Goal: Navigation & Orientation: Find specific page/section

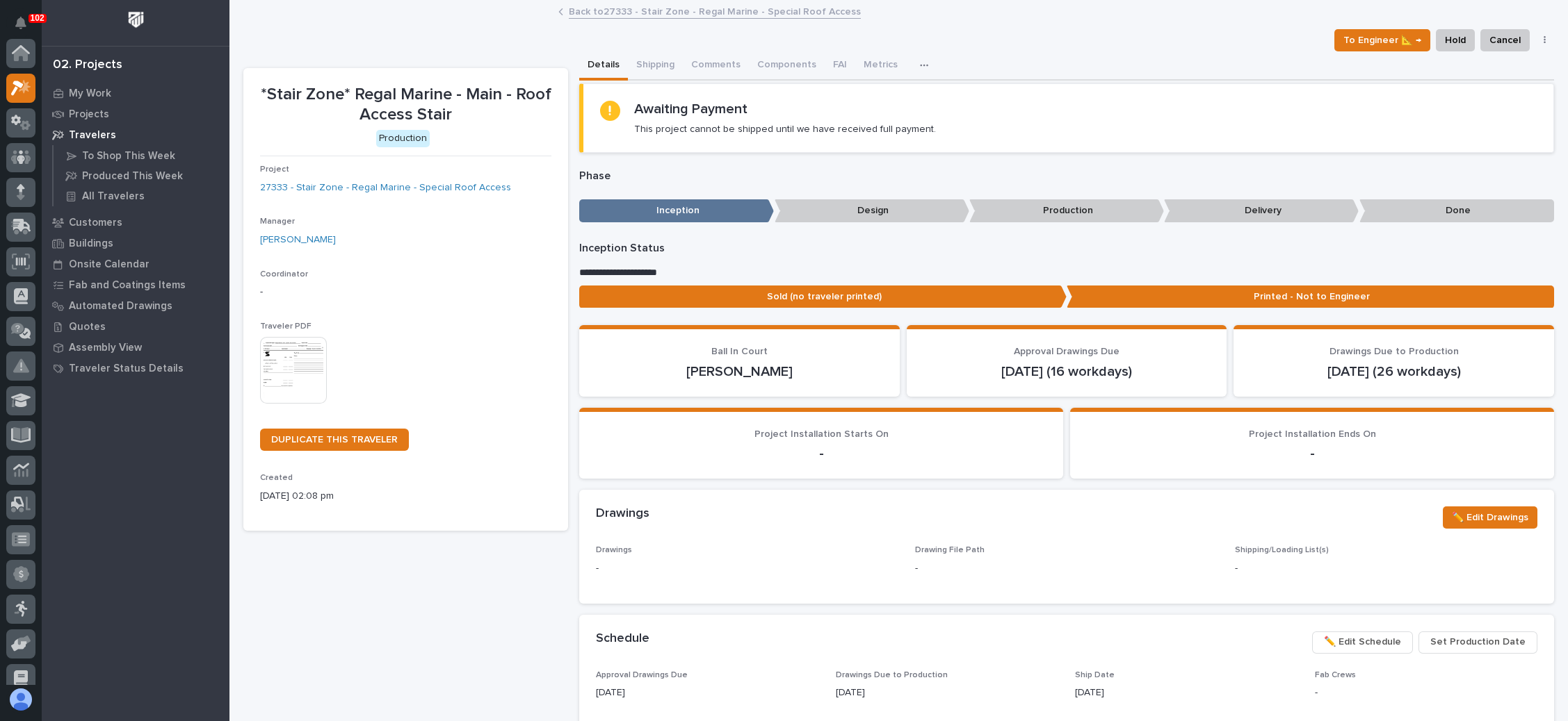
scroll to position [34, 0]
click at [108, 87] on p "My Work" at bounding box center [90, 93] width 43 height 12
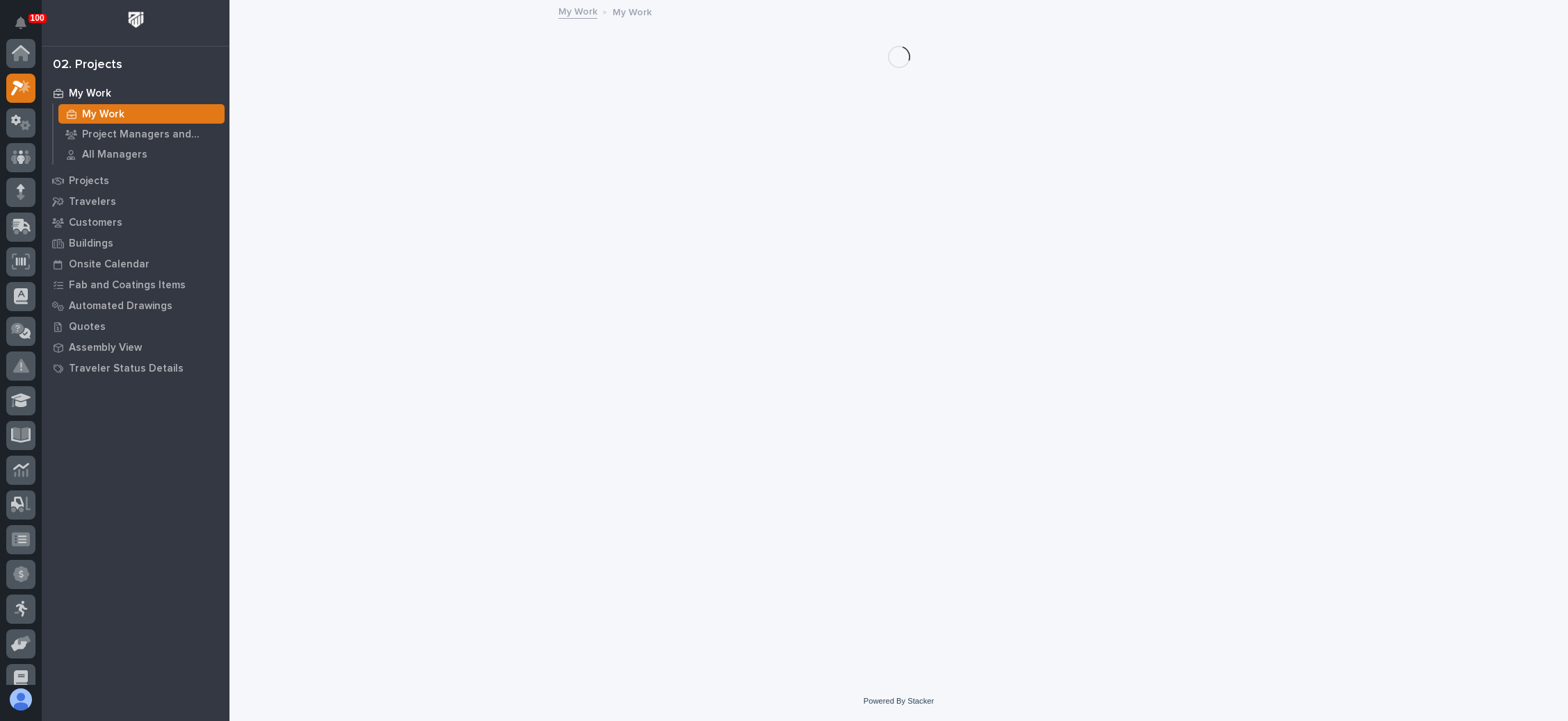
scroll to position [34, 0]
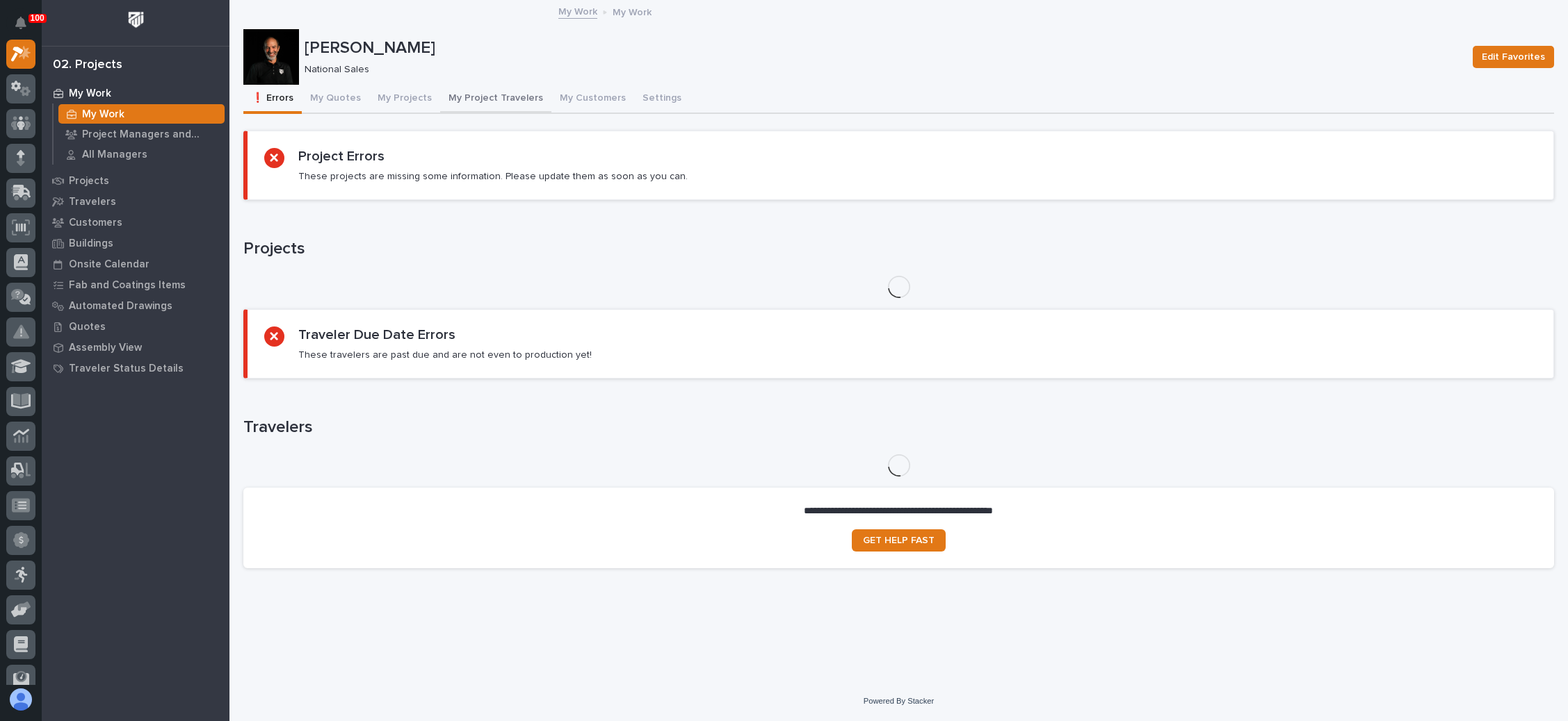
click at [479, 93] on button "My Project Travelers" at bounding box center [496, 98] width 111 height 29
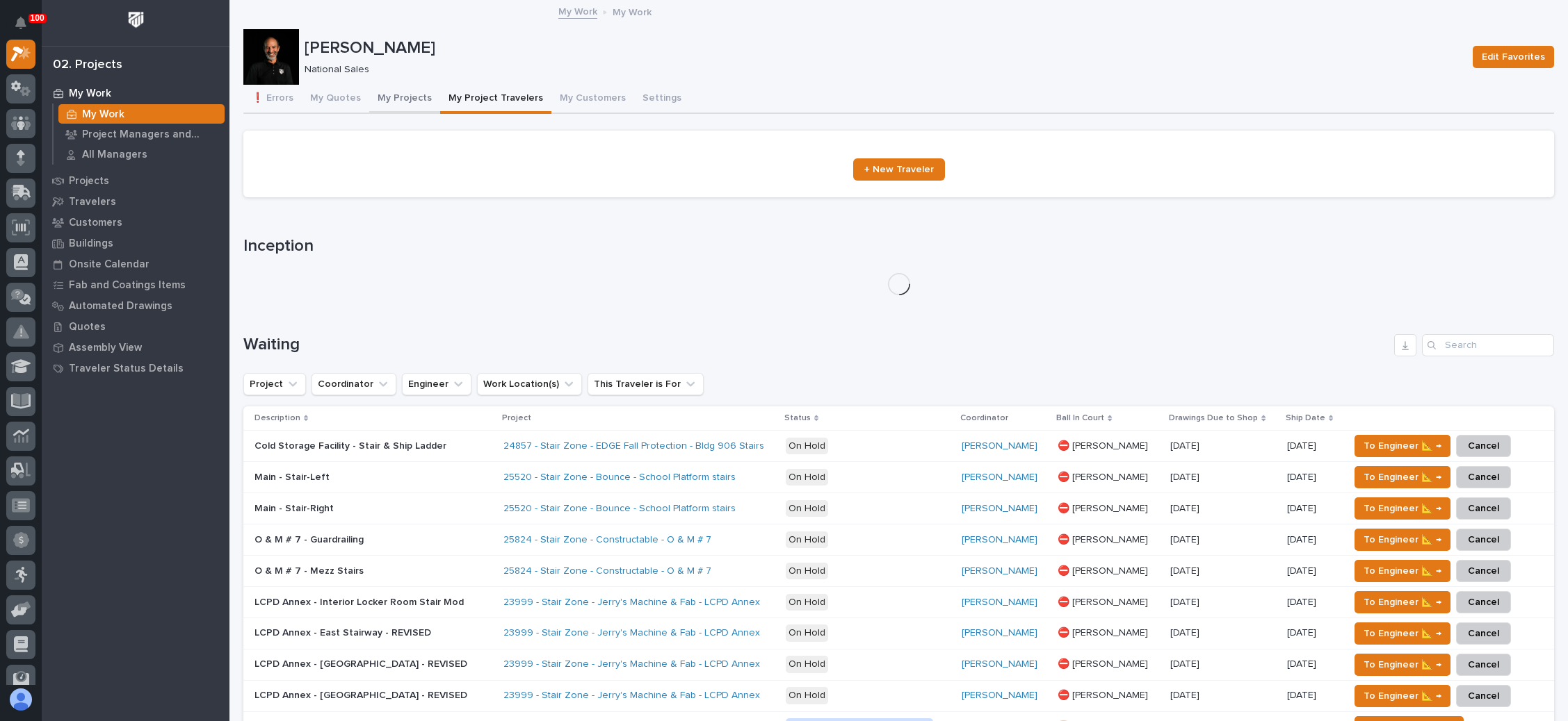
click at [406, 87] on button "My Projects" at bounding box center [404, 98] width 70 height 29
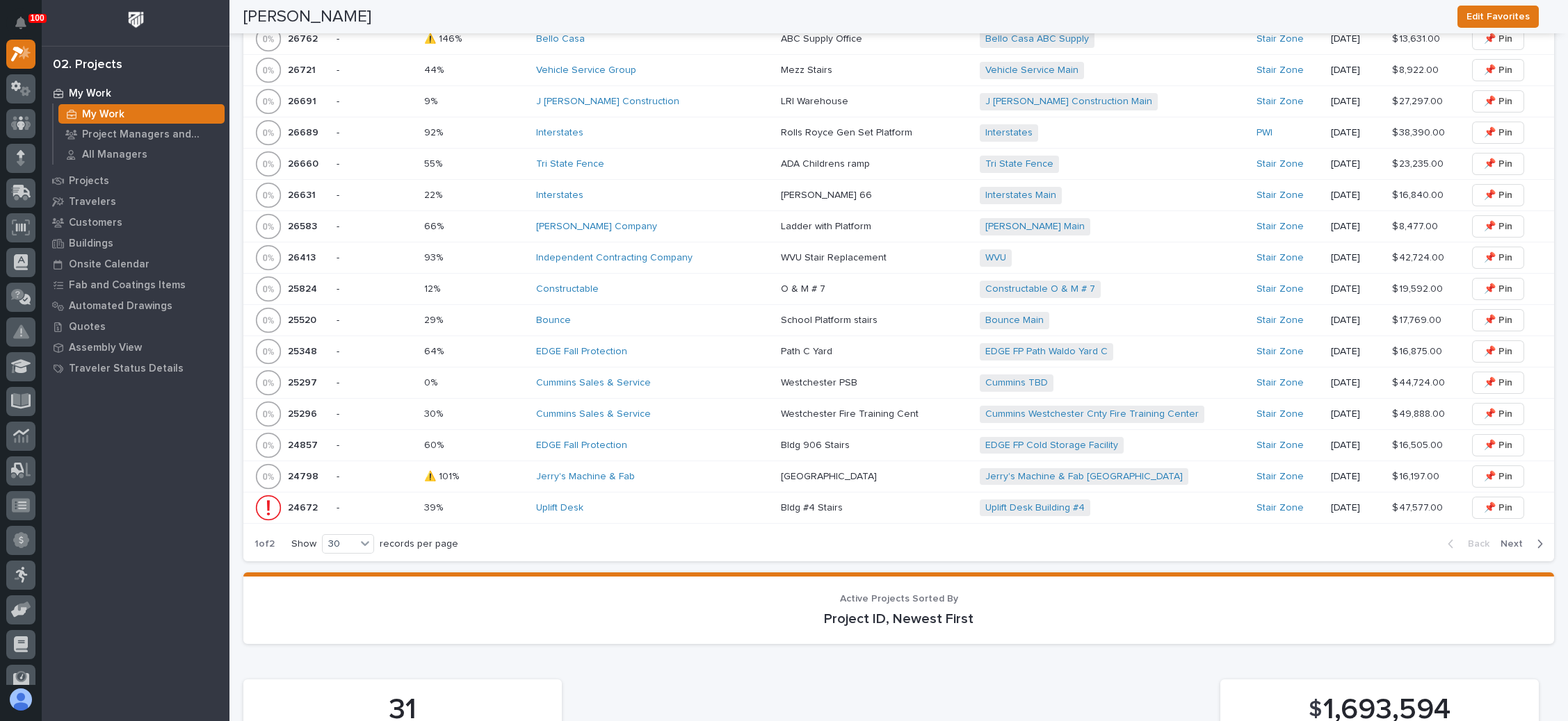
scroll to position [959, 0]
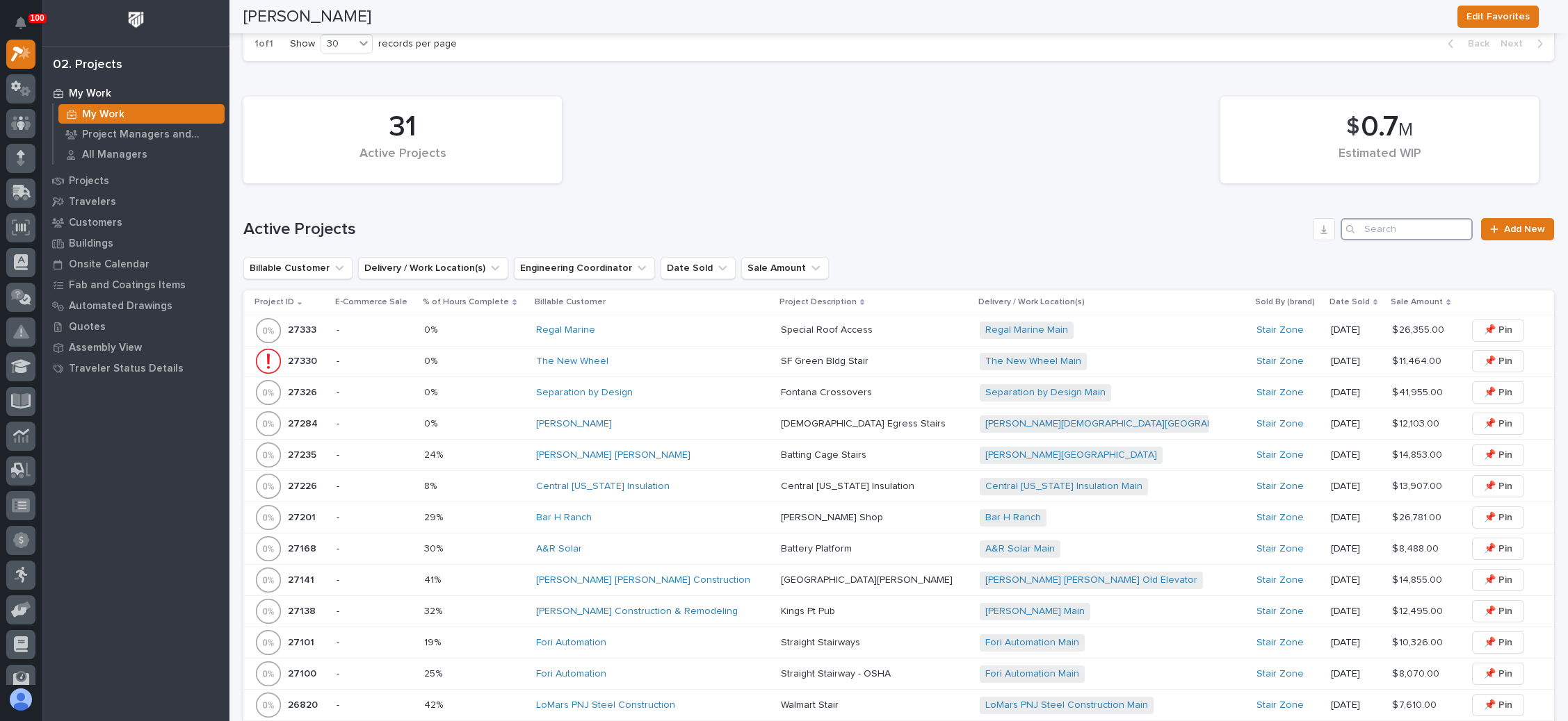
click at [1390, 221] on input "Search" at bounding box center [1407, 229] width 132 height 22
type input "25348"
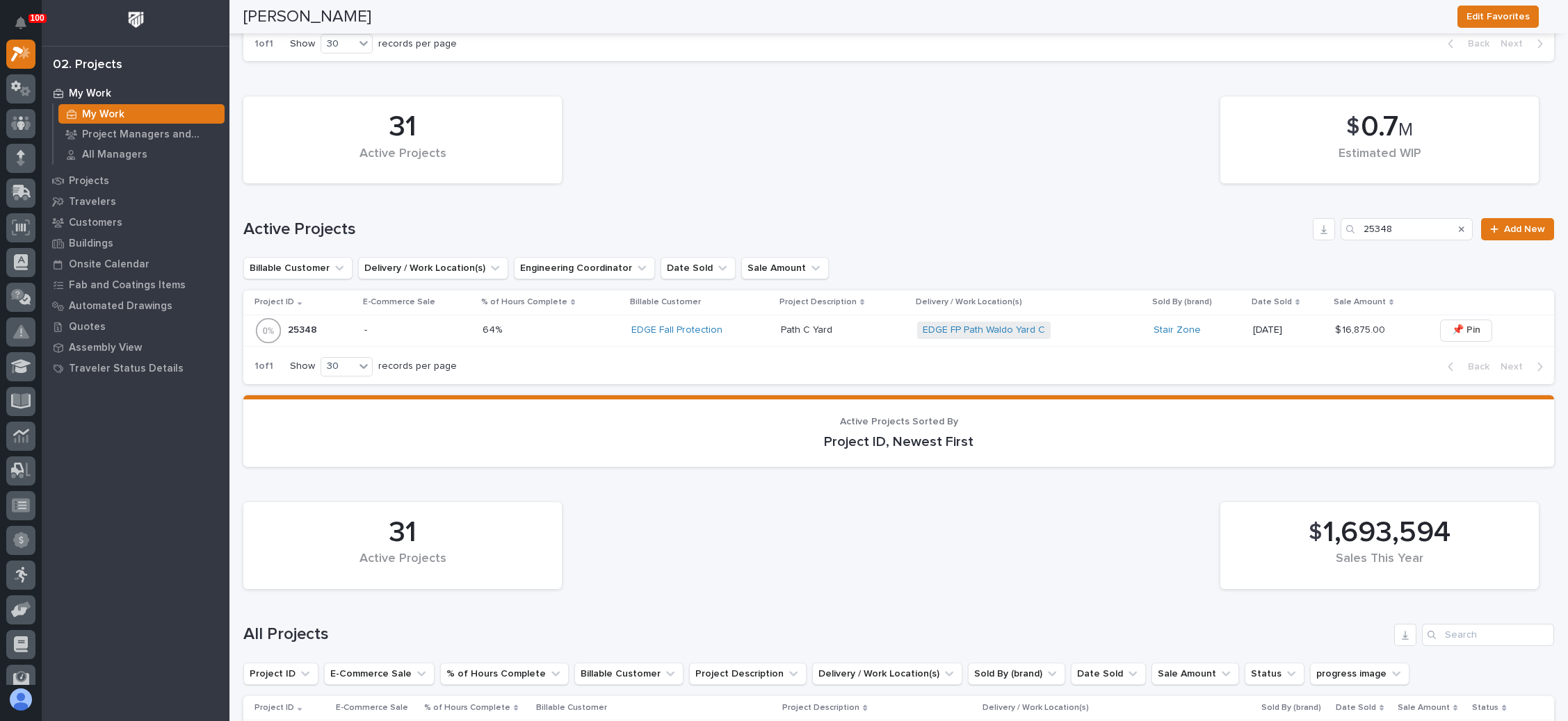
click at [1100, 325] on div "EDGE FP Path Waldo Yard C + 0" at bounding box center [1029, 330] width 225 height 18
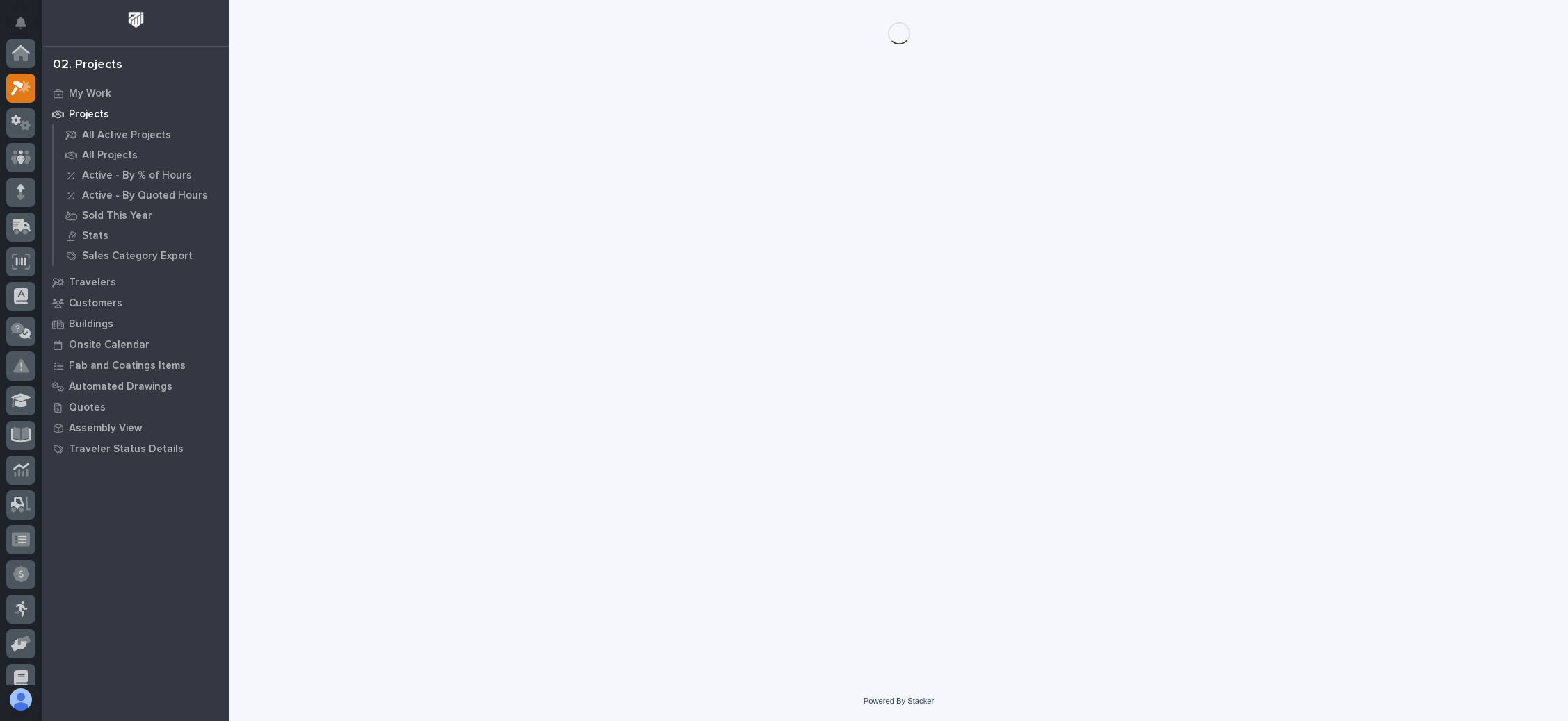
scroll to position [34, 0]
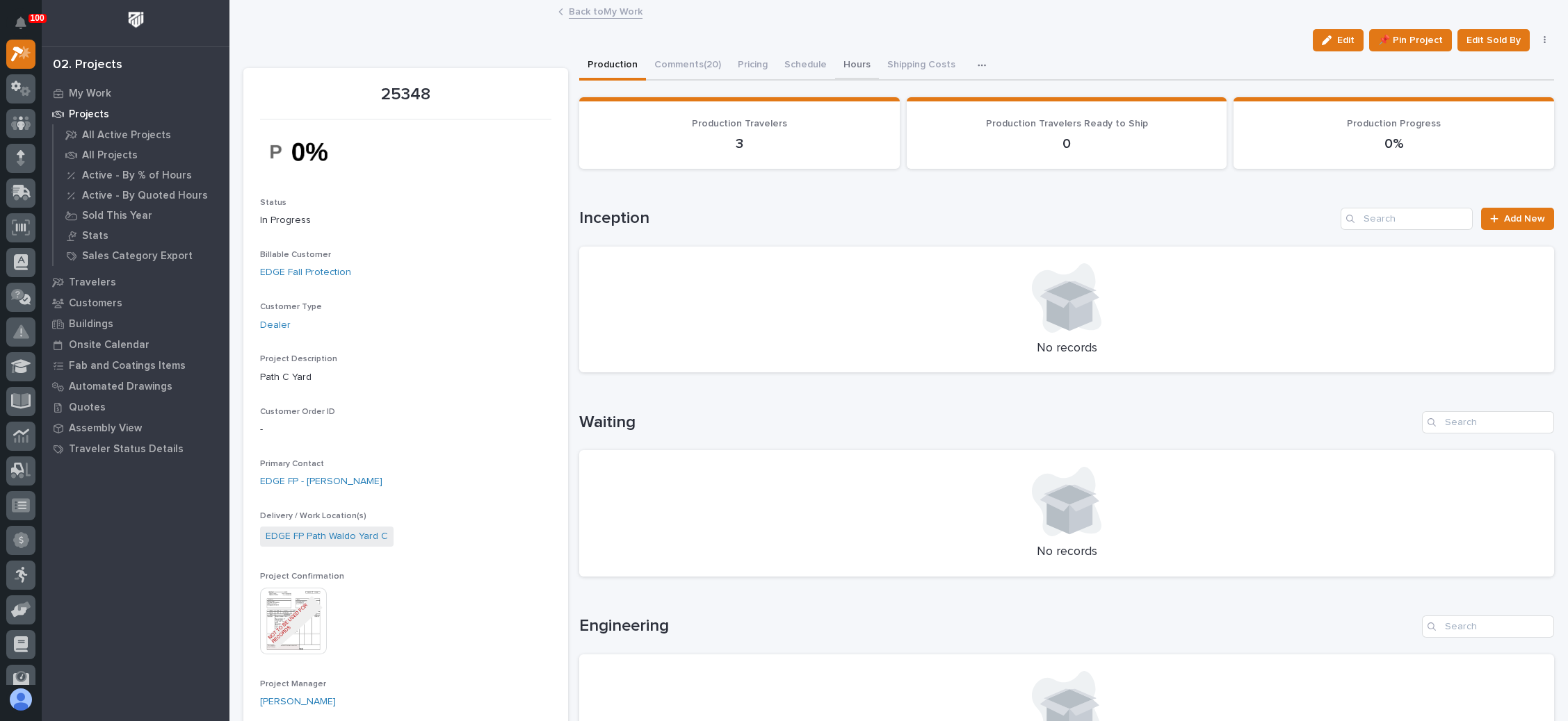
click at [849, 59] on button "Hours" at bounding box center [857, 65] width 44 height 29
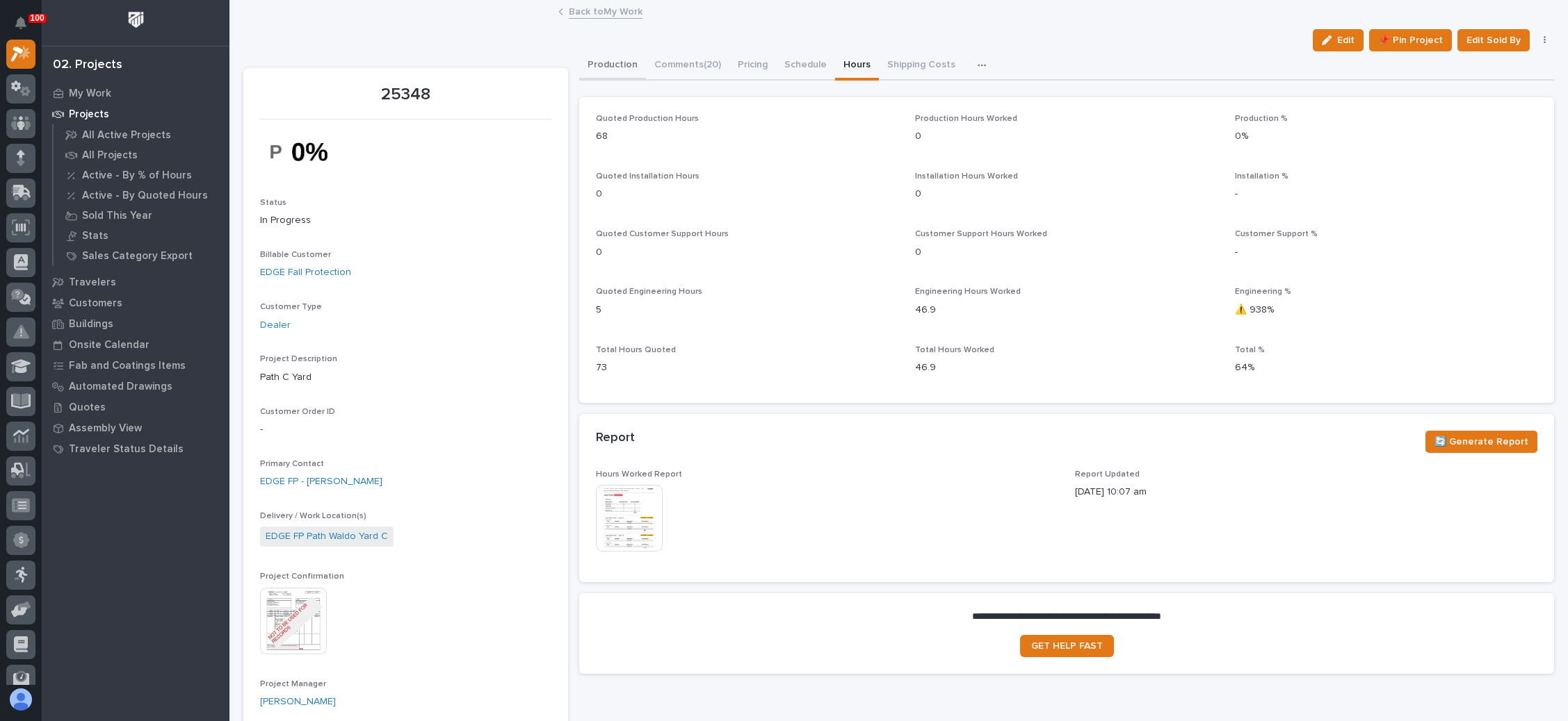
click at [616, 59] on button "Production" at bounding box center [613, 65] width 67 height 29
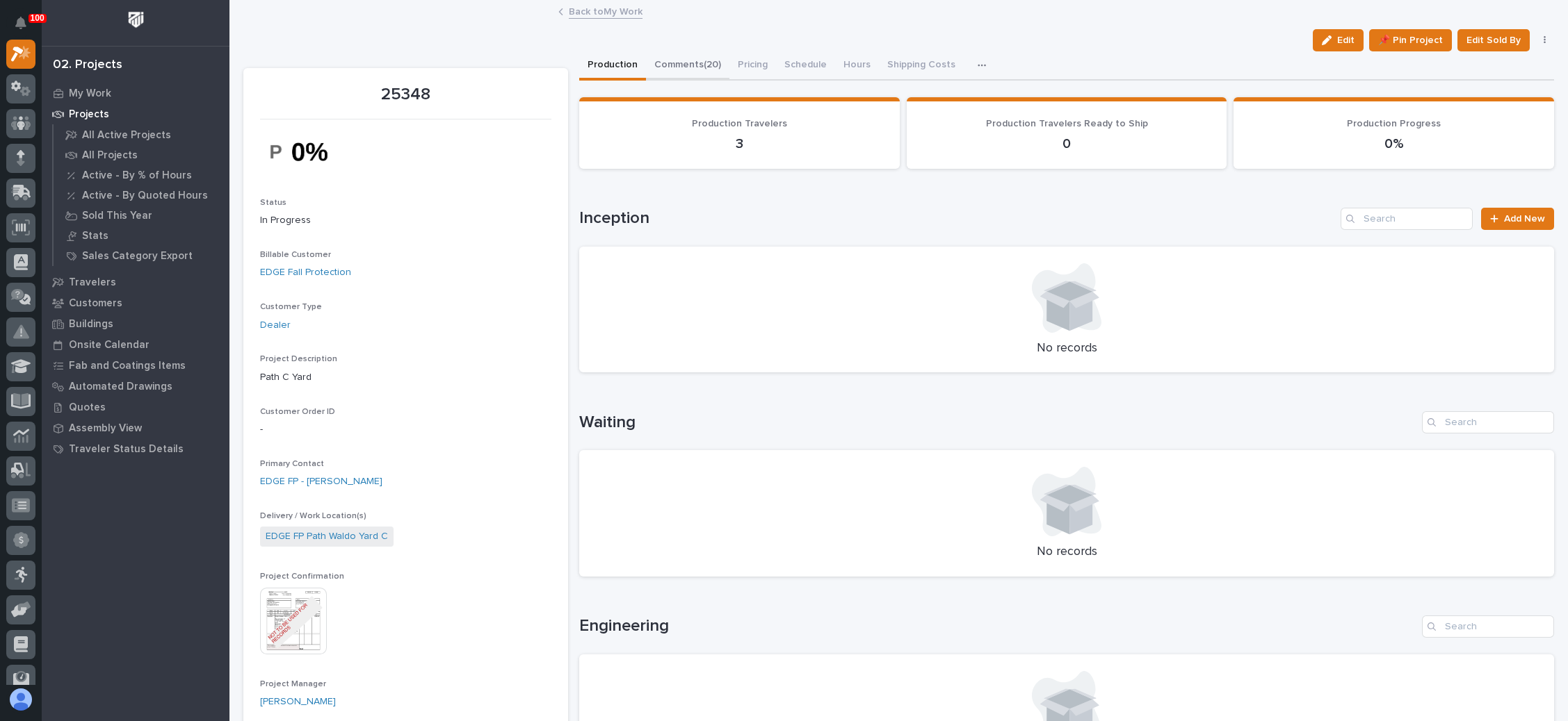
click at [691, 59] on button "Comments (20)" at bounding box center [688, 65] width 83 height 29
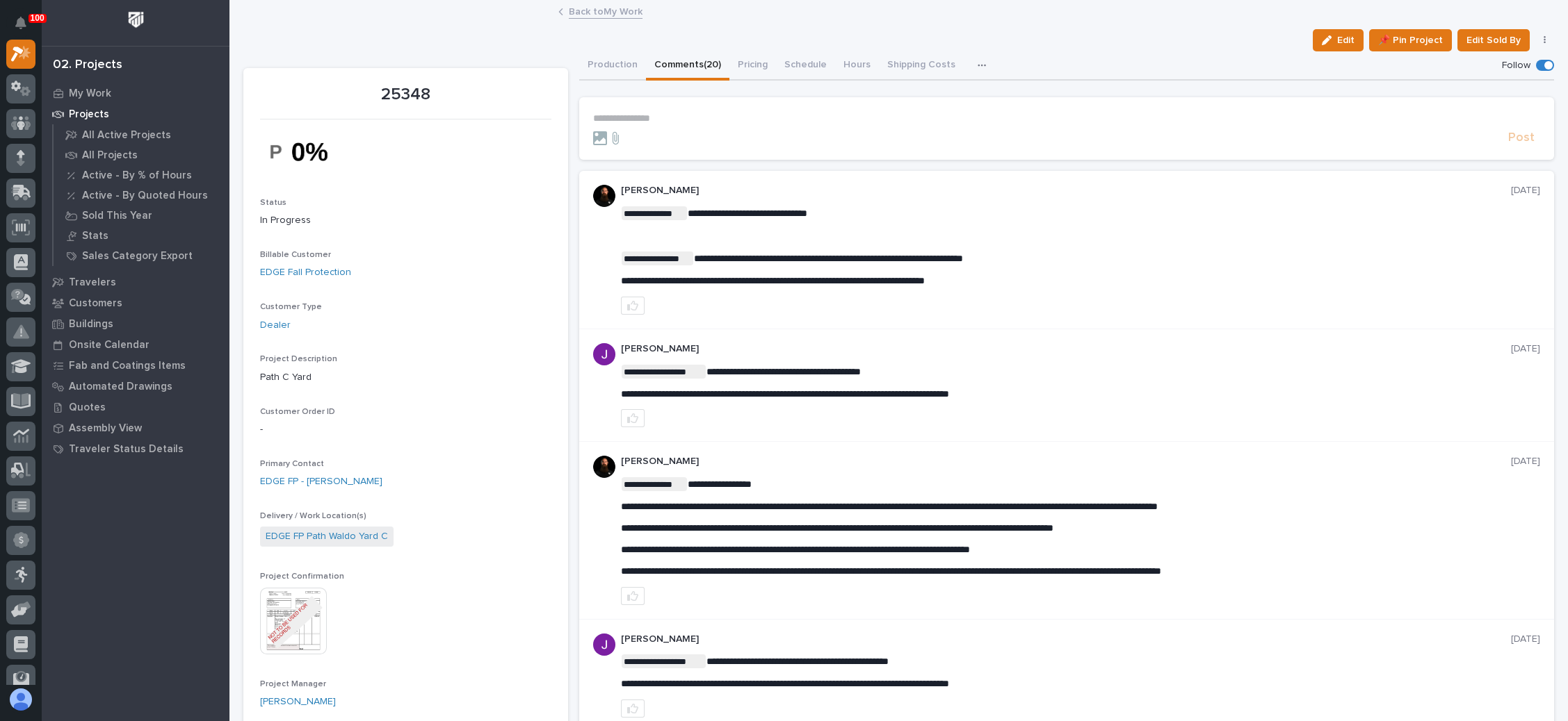
click at [1225, 223] on div "**********" at bounding box center [1080, 247] width 919 height 81
click at [98, 88] on p "My Work" at bounding box center [90, 93] width 43 height 12
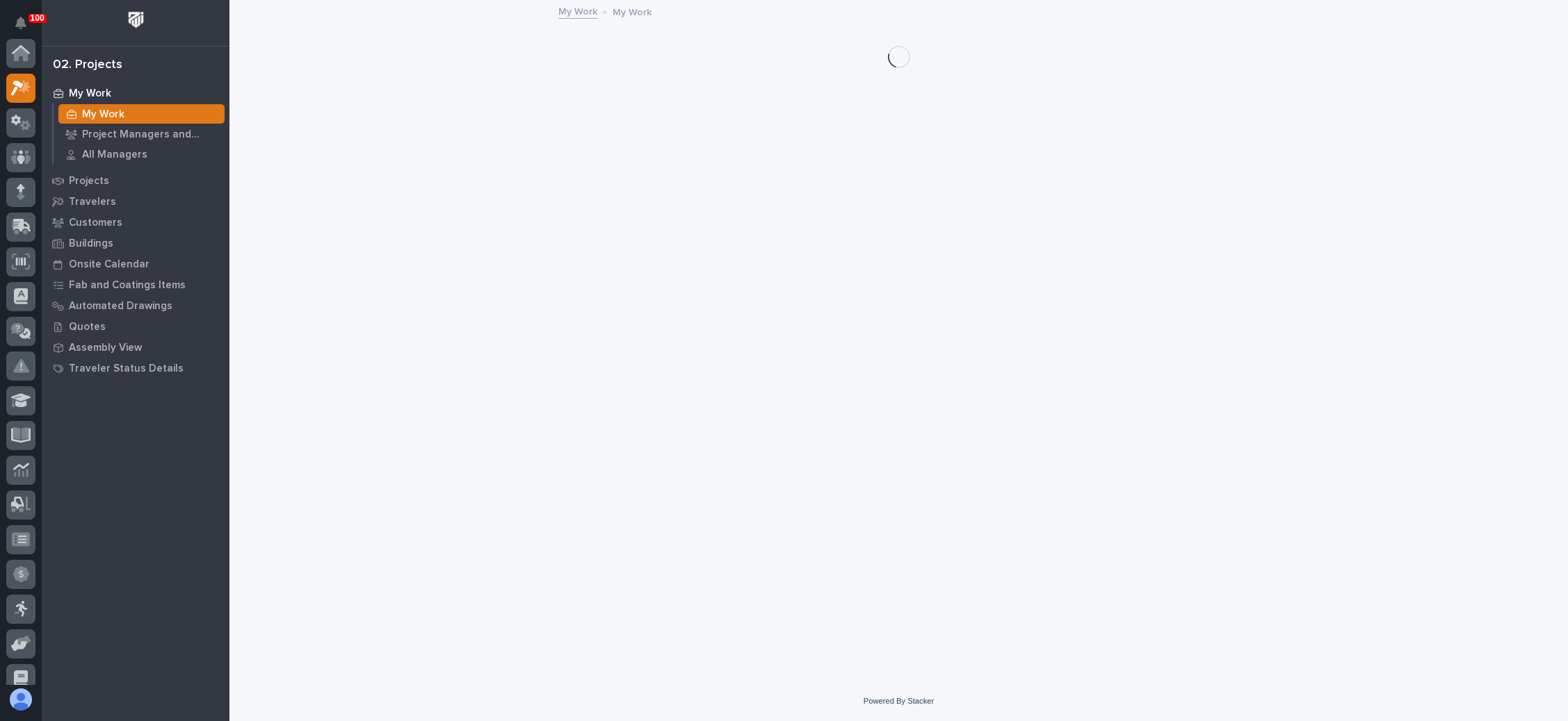
scroll to position [34, 0]
